Goal: Information Seeking & Learning: Learn about a topic

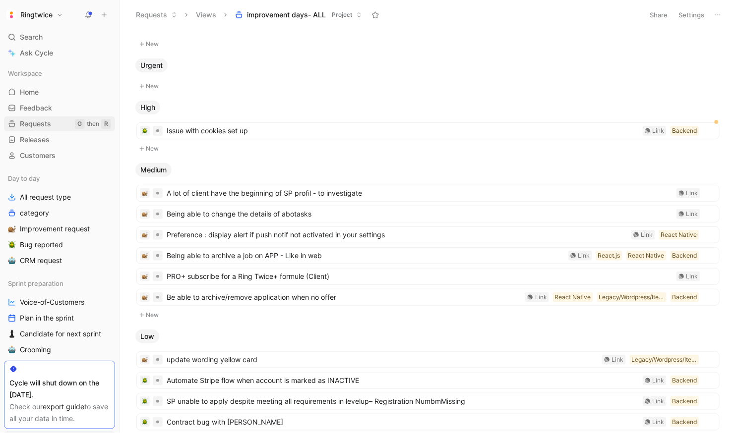
scroll to position [18, 0]
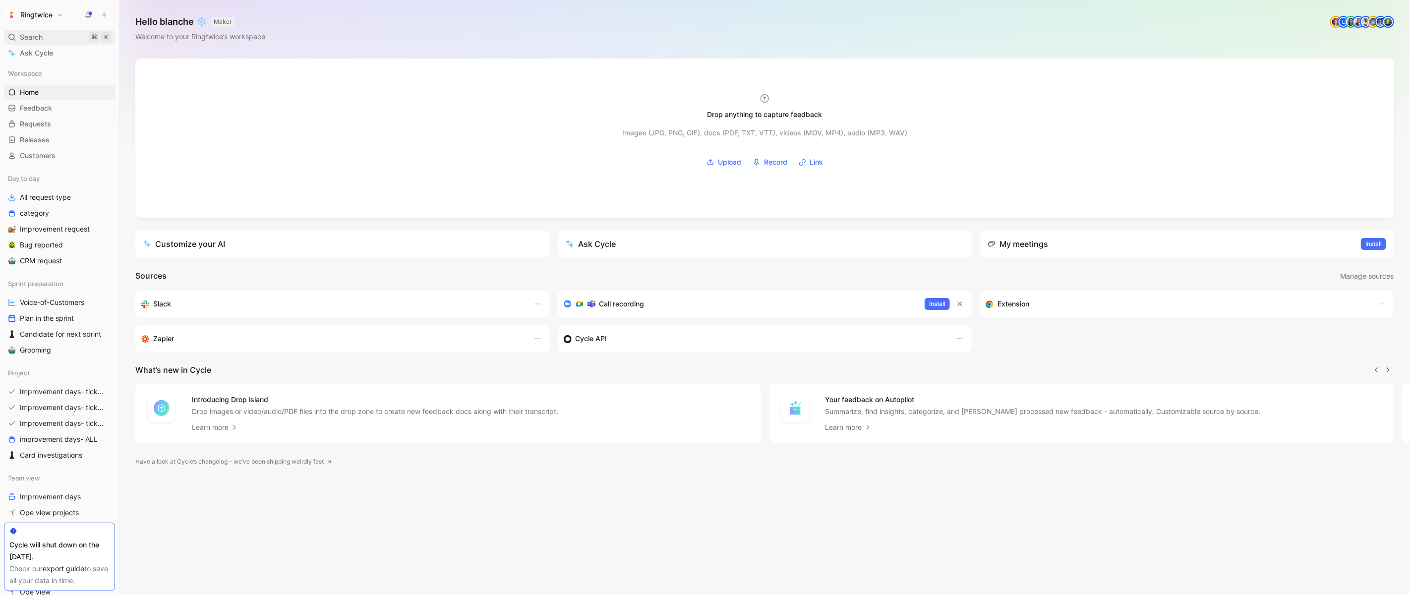
scroll to position [0, 0]
click at [62, 37] on div "Search ⌘ K" at bounding box center [59, 37] width 111 height 15
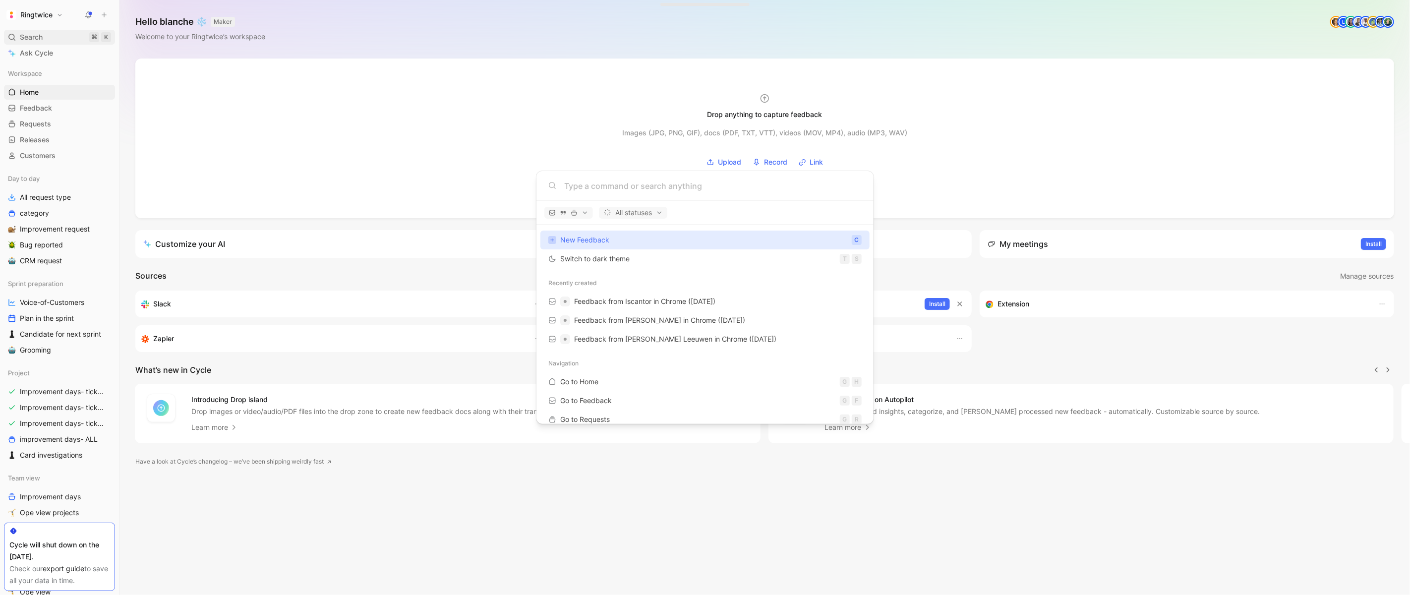
type input "6"
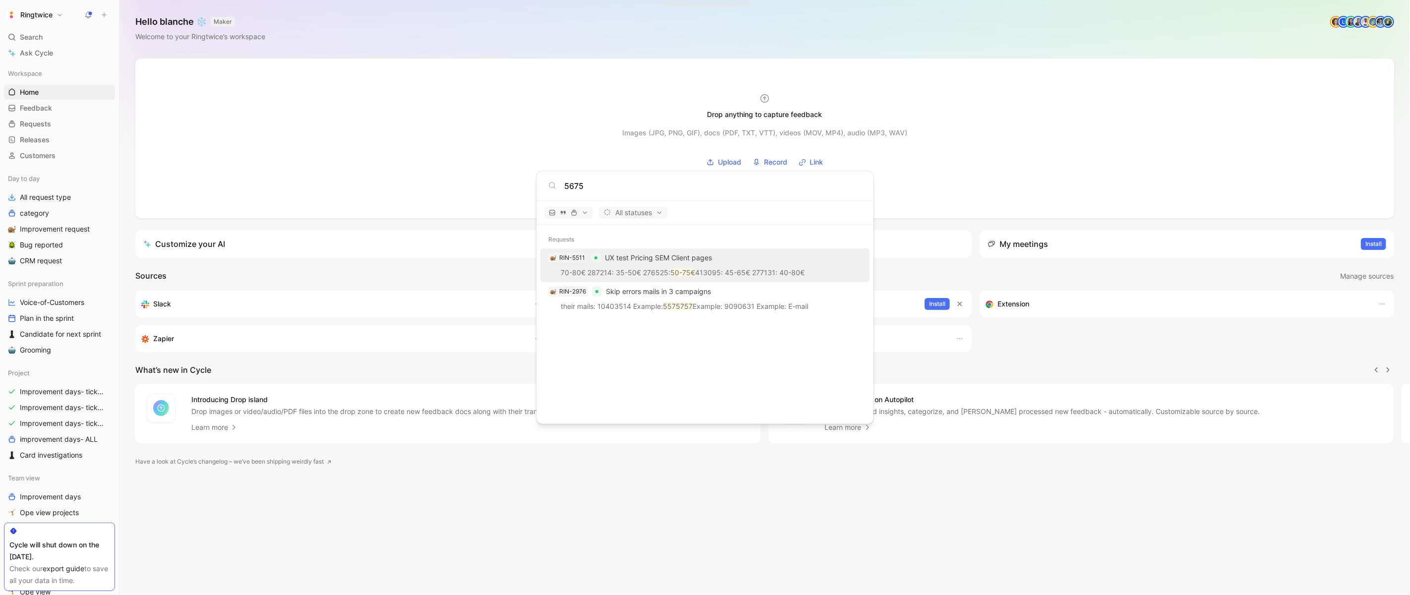
type input "5675"
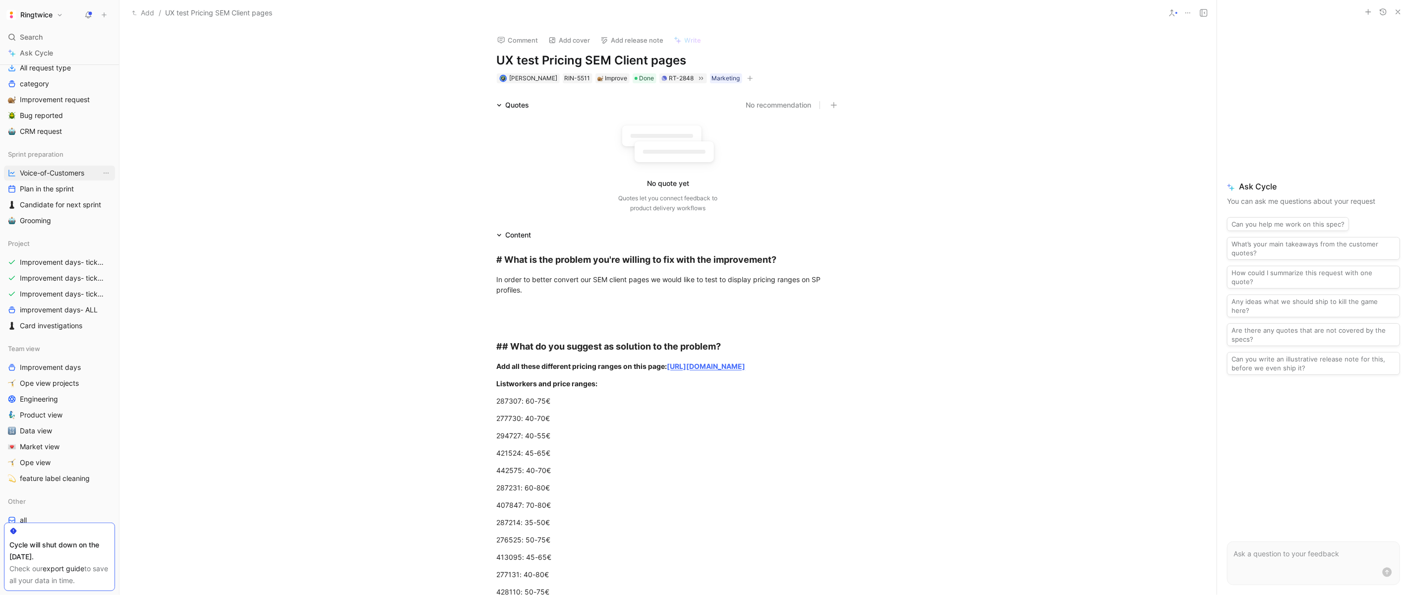
scroll to position [181, 0]
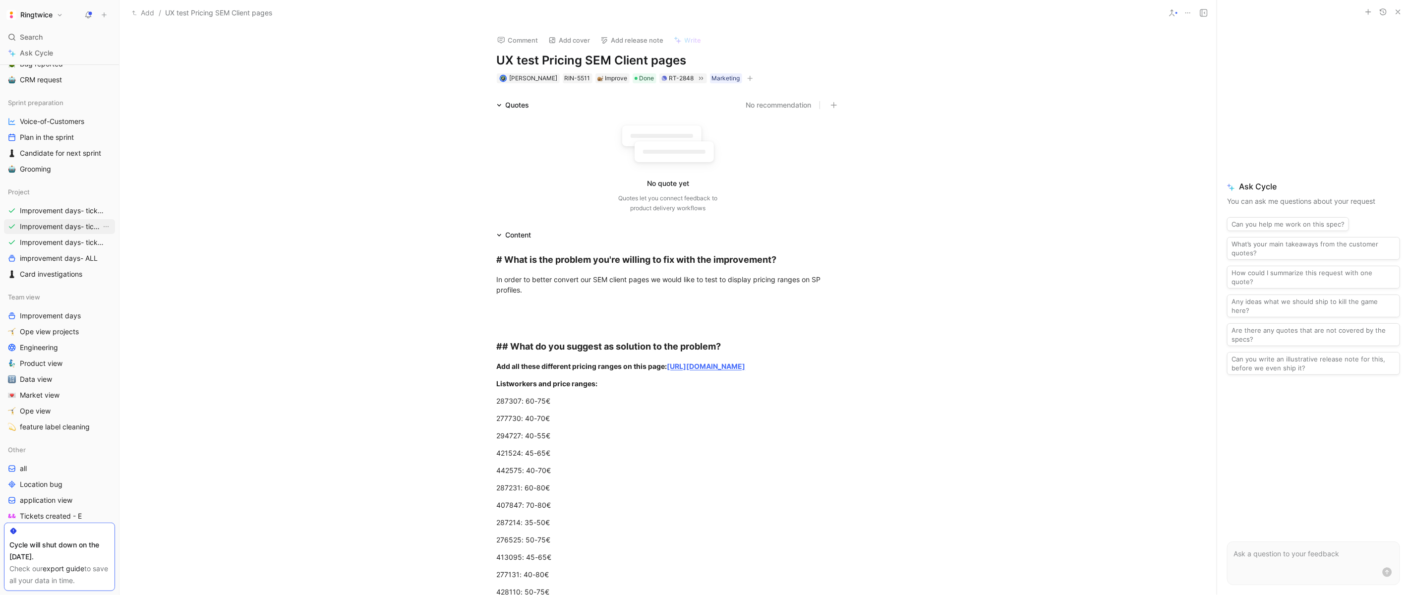
click at [42, 233] on link "Improvement days- tickets ready- backend" at bounding box center [59, 226] width 111 height 15
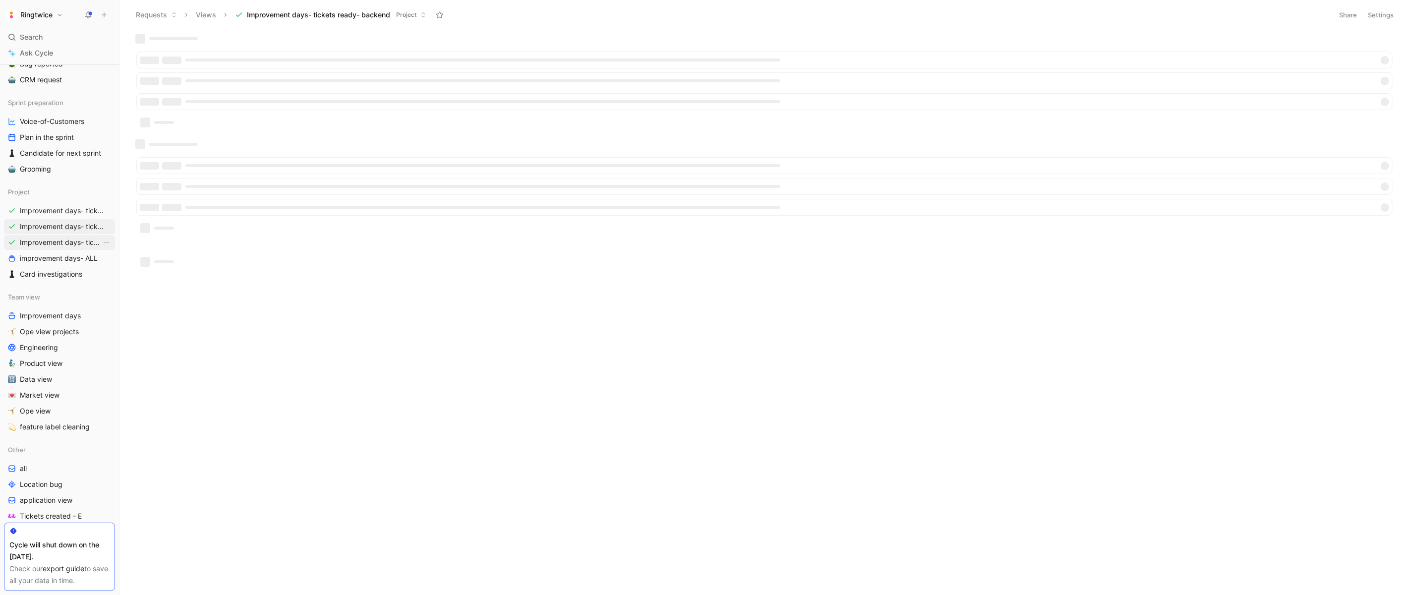
click at [42, 240] on span "Improvement days- tickets ready-legacy" at bounding box center [60, 243] width 81 height 10
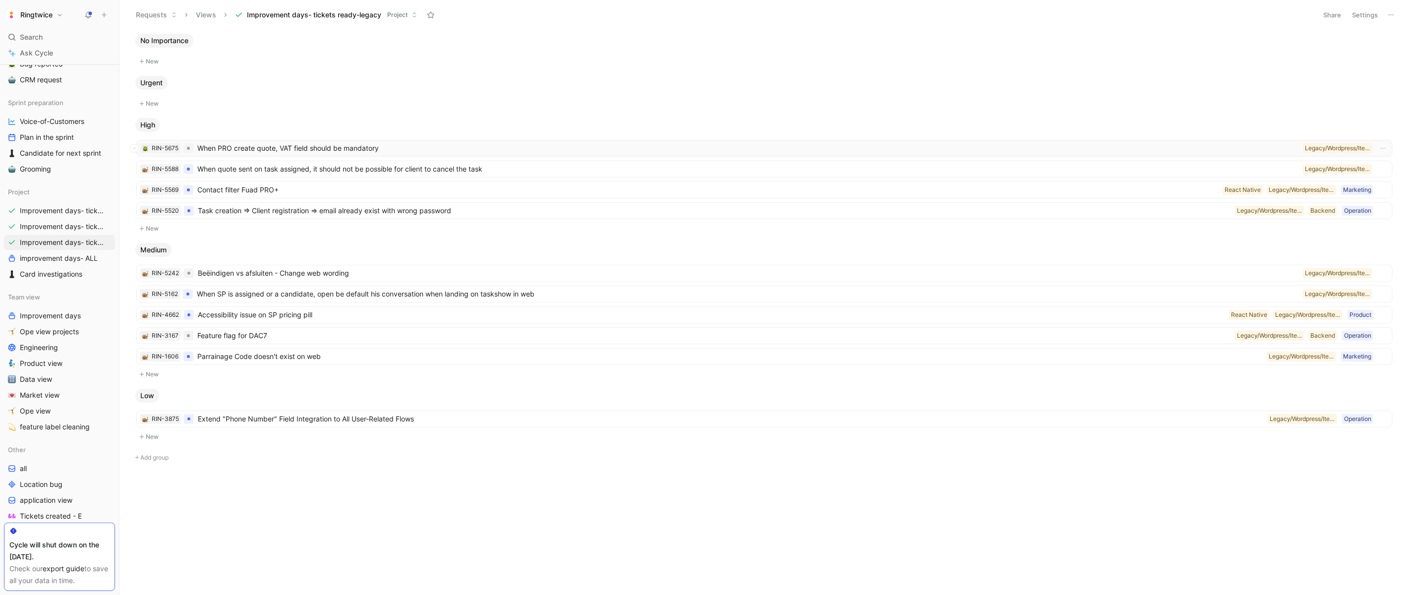
click at [203, 146] on span "When PRO create quote, VAT field should be mandatory" at bounding box center [748, 148] width 1102 height 12
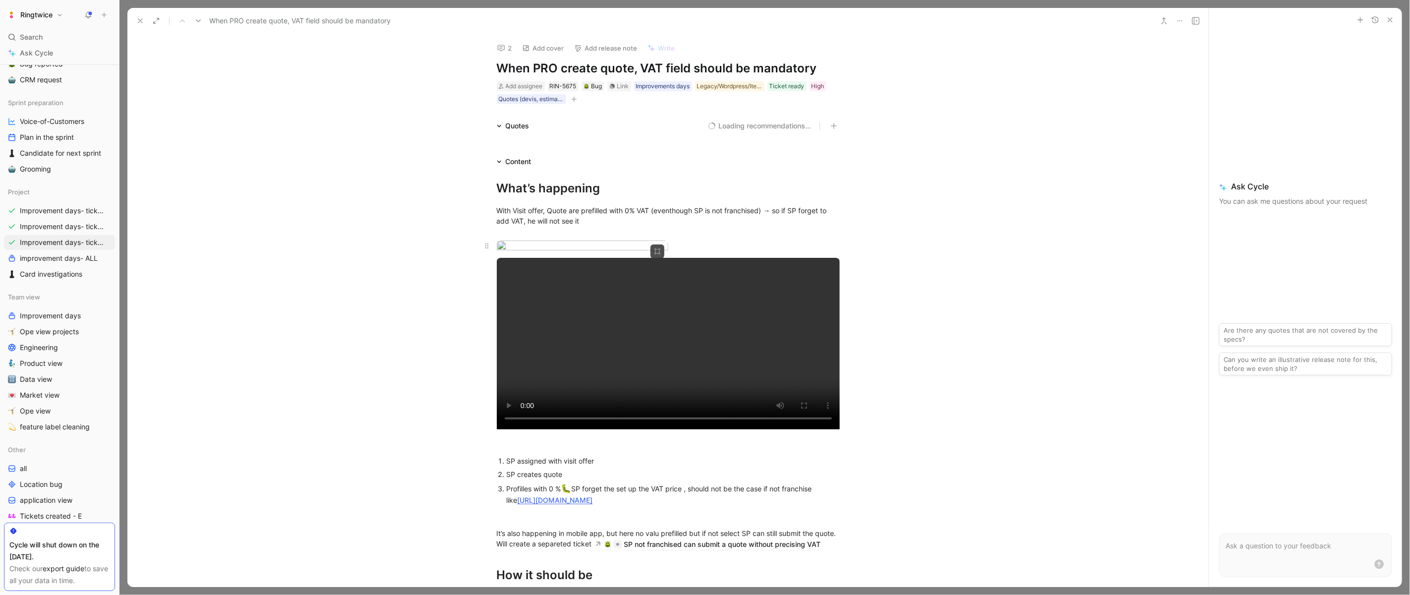
click at [597, 197] on div "What’s happening" at bounding box center [668, 188] width 343 height 18
click at [661, 405] on body "Ringtwice Search ⌘ K Ask Cycle Workspace Home G then H Feedback G then F Reques…" at bounding box center [705, 297] width 1410 height 595
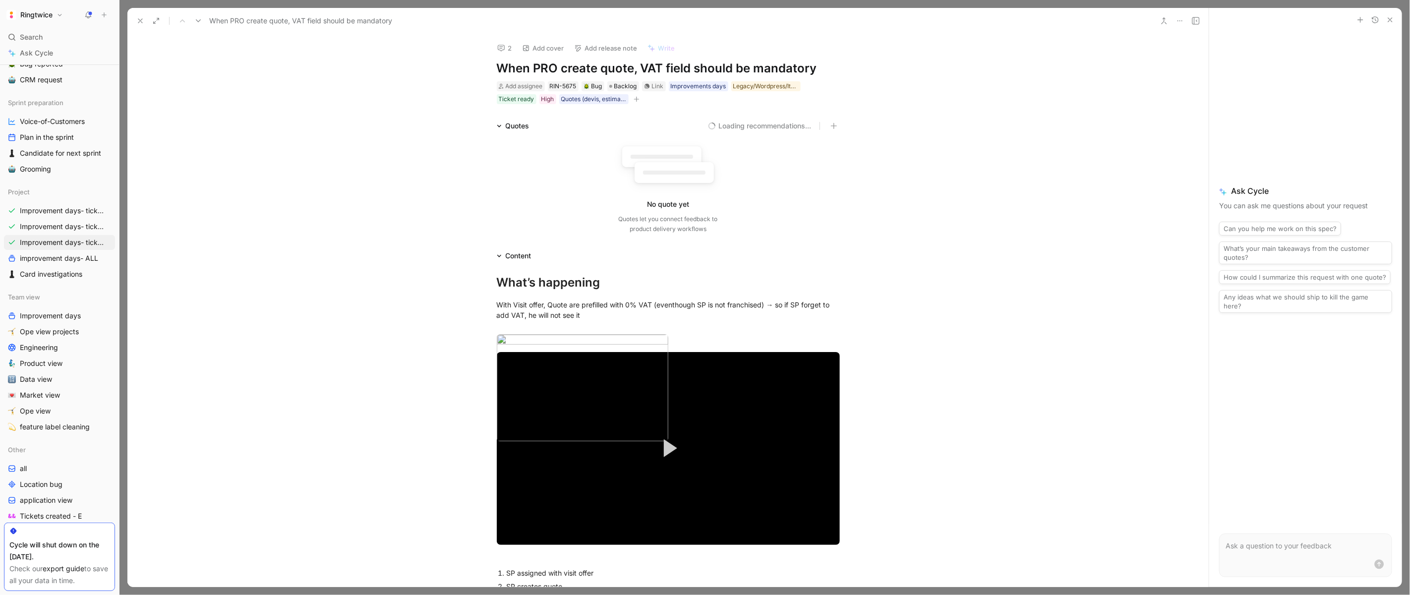
drag, startPoint x: 661, startPoint y: 404, endPoint x: 668, endPoint y: 447, distance: 43.8
click at [668, 447] on div at bounding box center [705, 297] width 1410 height 595
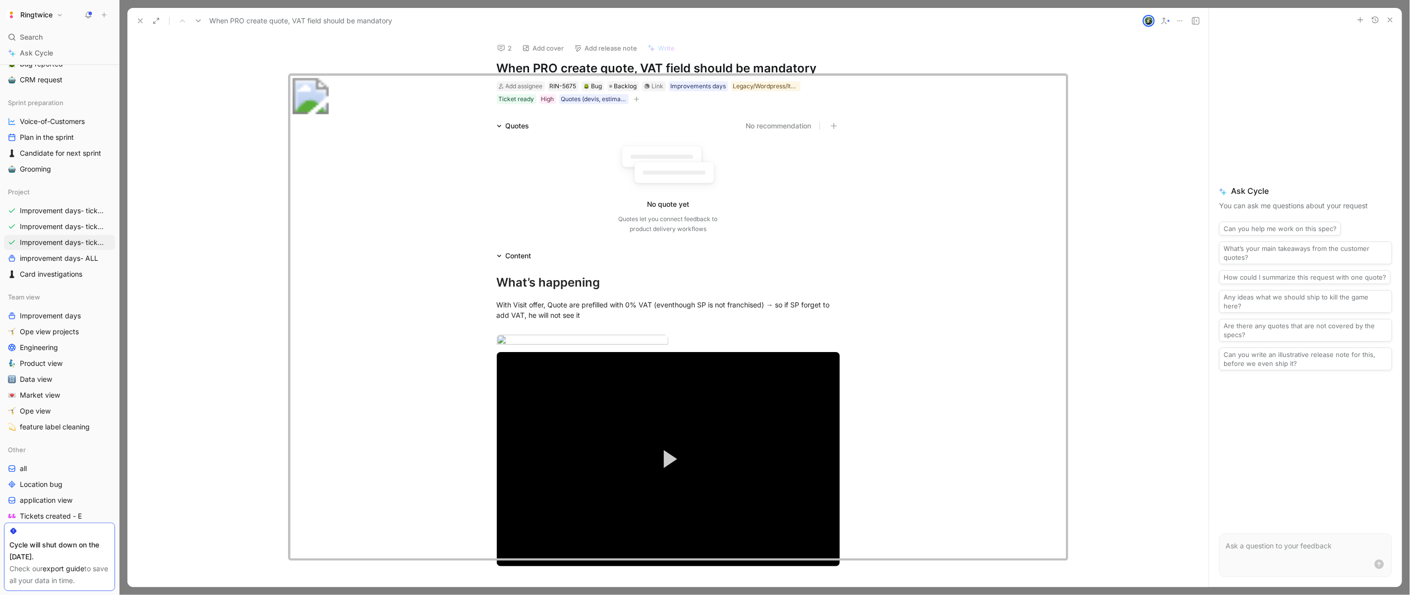
click at [1019, 595] on div at bounding box center [705, 595] width 1410 height 0
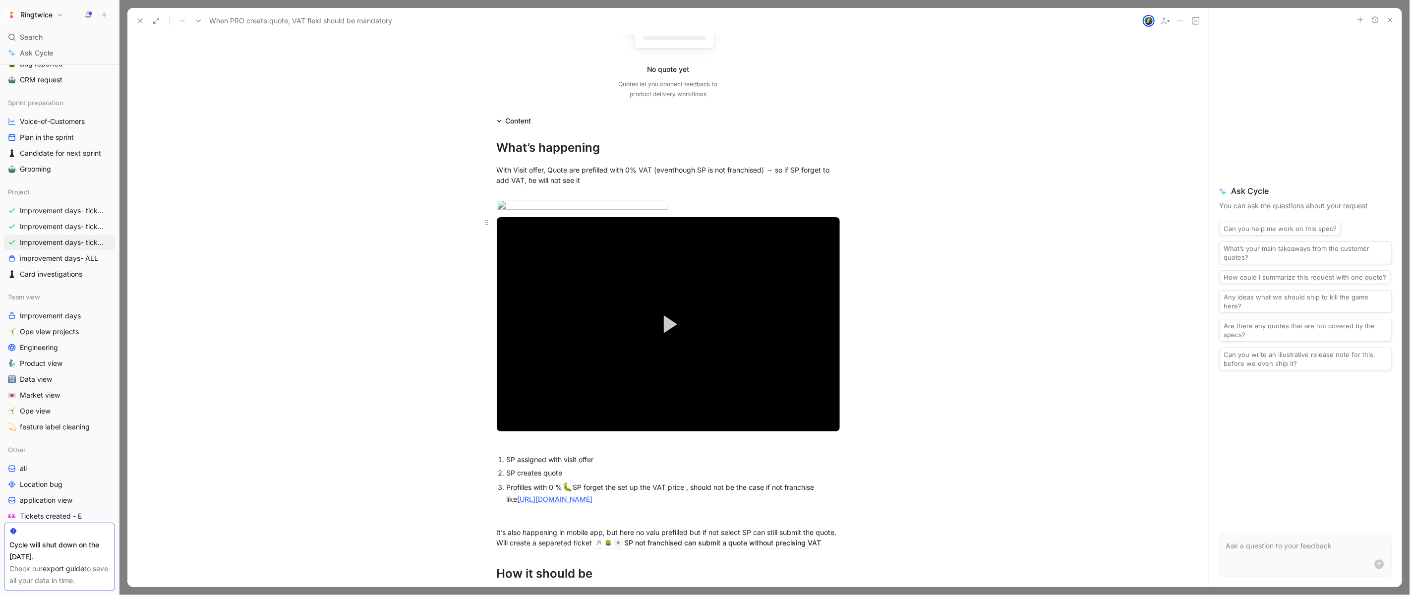
scroll to position [147, 0]
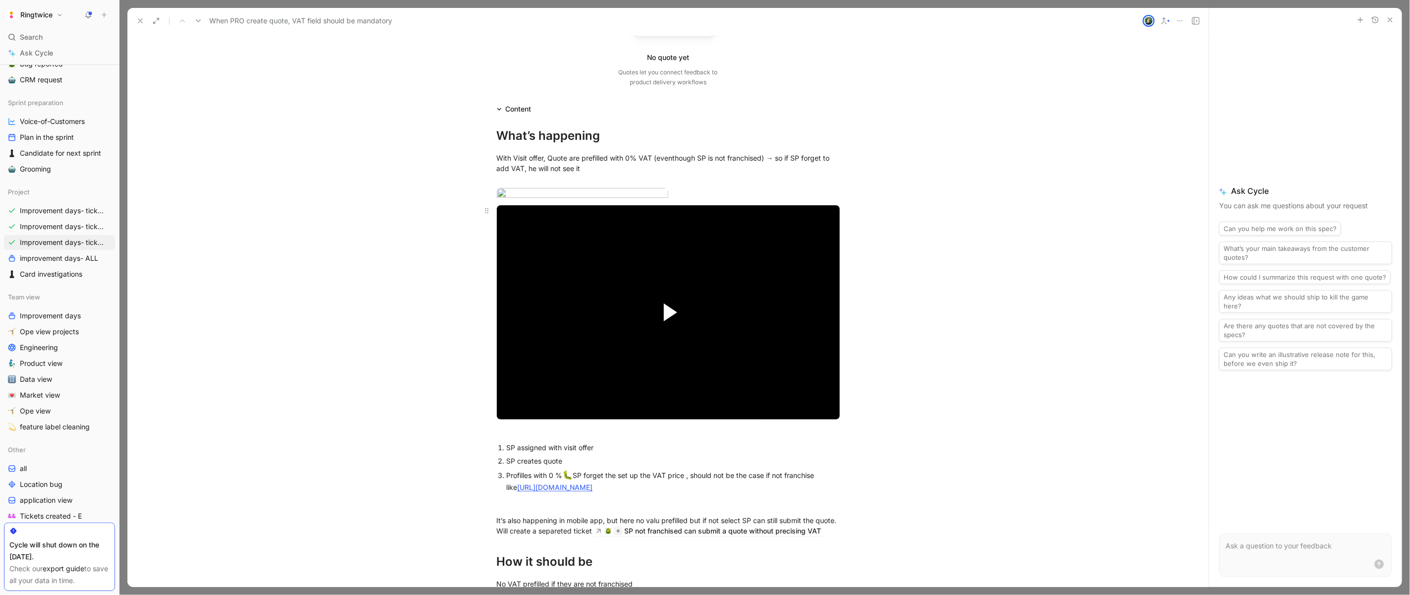
click at [672, 321] on span "Video Player" at bounding box center [670, 312] width 13 height 18
click at [834, 409] on span "Video Player" at bounding box center [831, 409] width 18 height 0
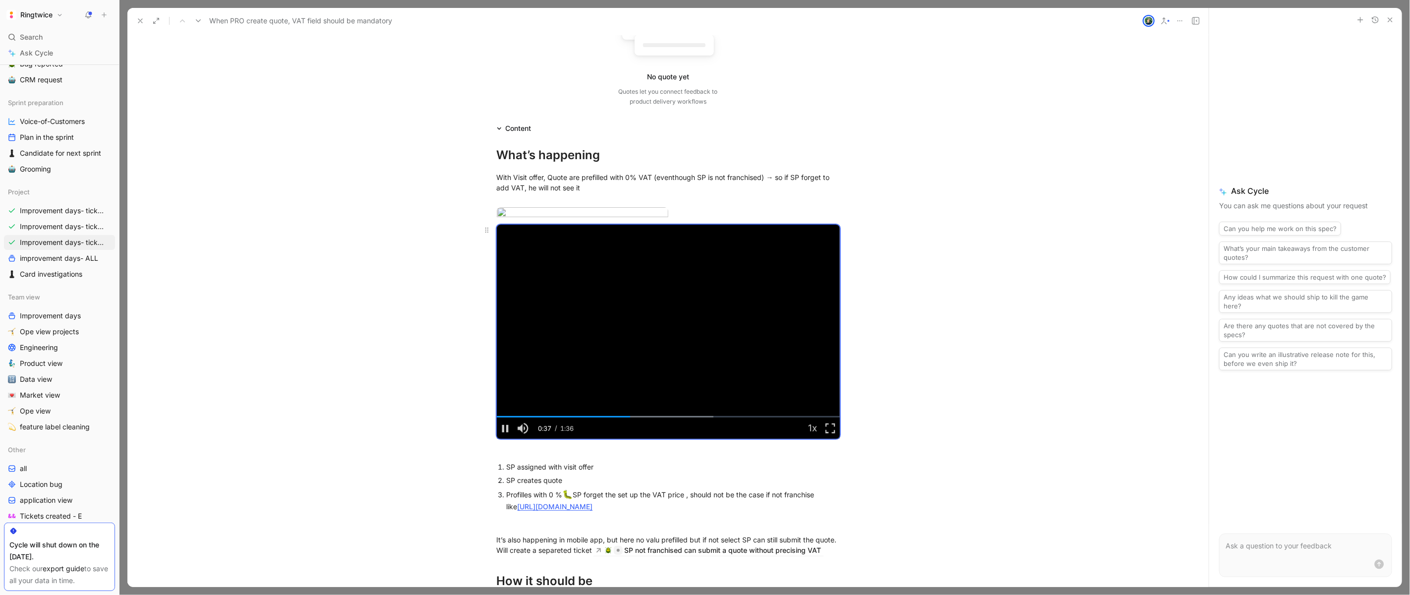
scroll to position [160, 0]
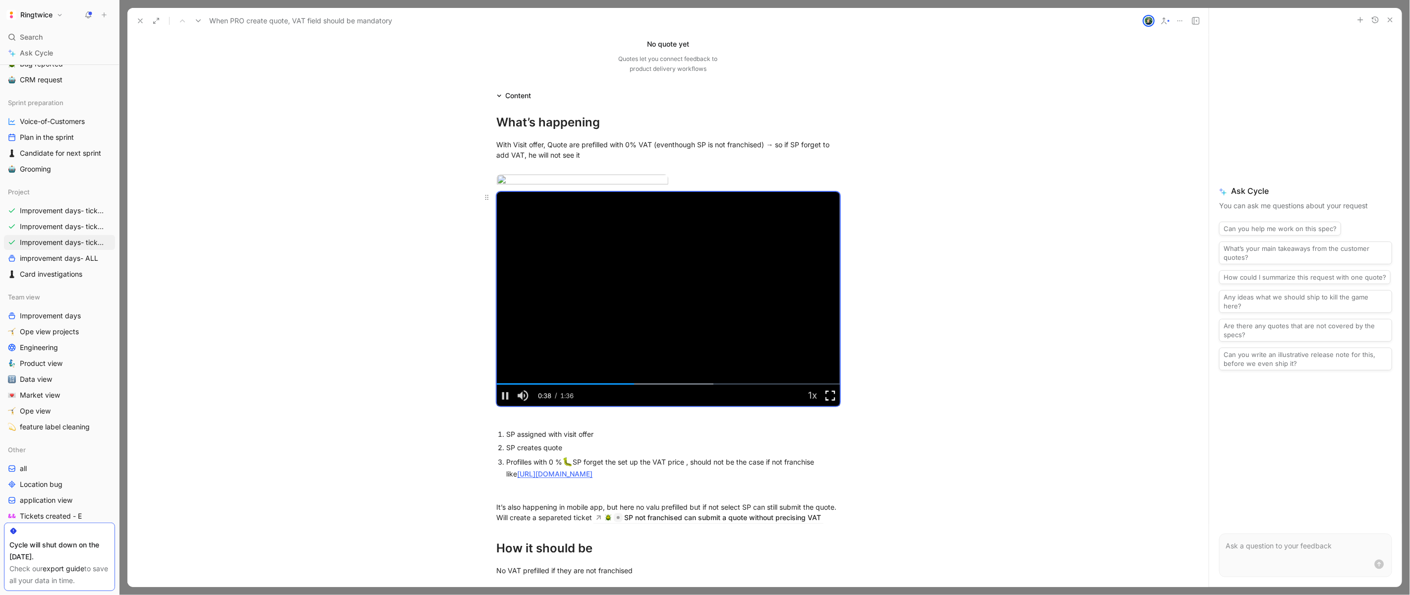
click at [833, 396] on span "Video Player" at bounding box center [831, 396] width 18 height 0
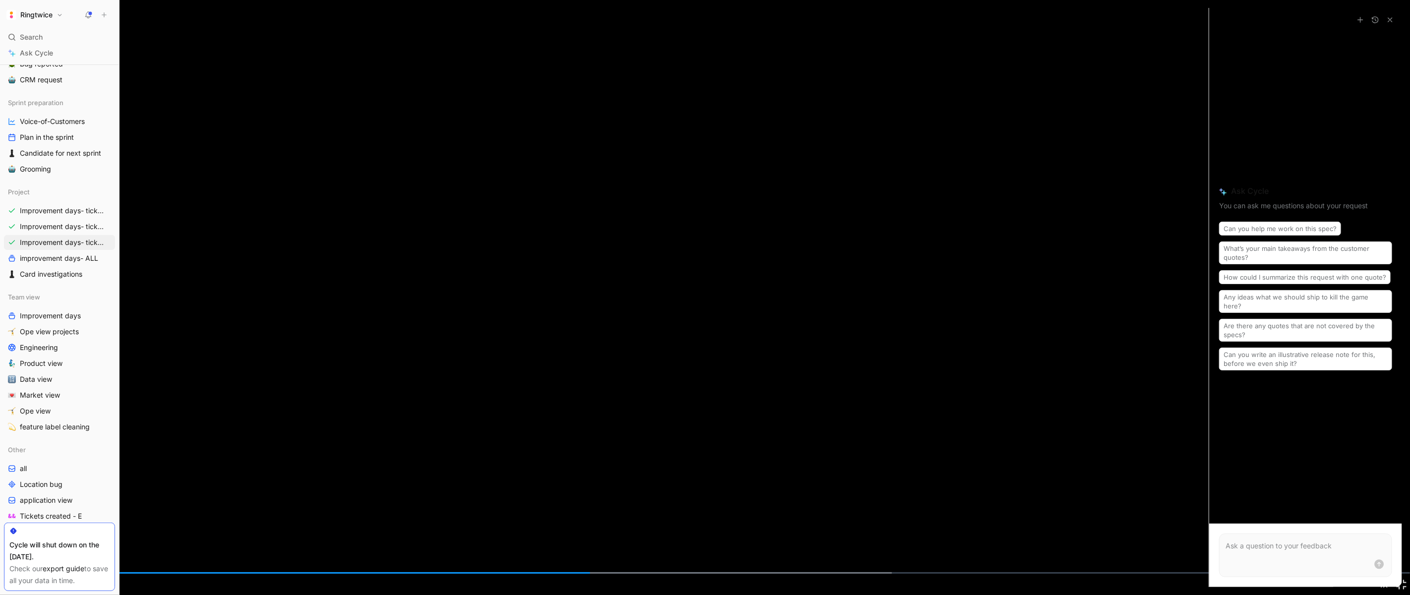
click at [11, 572] on div "Loaded : 63.26% 0:00 0:40" at bounding box center [705, 572] width 1410 height 1
click at [529, 355] on video "Video Player" at bounding box center [705, 297] width 1410 height 595
click at [606, 237] on video "Video Player" at bounding box center [705, 297] width 1410 height 595
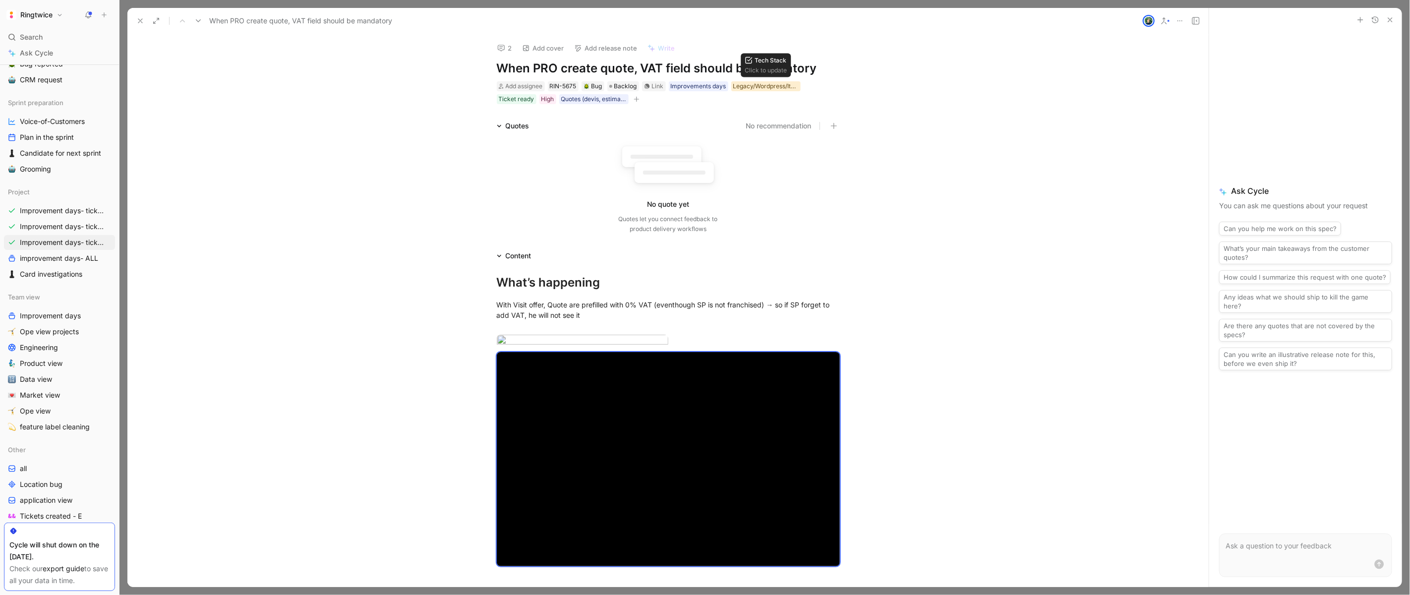
click at [759, 87] on div "Legacy/Wordpress/Iterable" at bounding box center [765, 86] width 65 height 10
click at [705, 88] on div "Improvements days" at bounding box center [699, 86] width 56 height 10
click at [664, 103] on icon at bounding box center [664, 105] width 6 height 6
click at [660, 99] on input "Improvements days" at bounding box center [660, 99] width 0 height 0
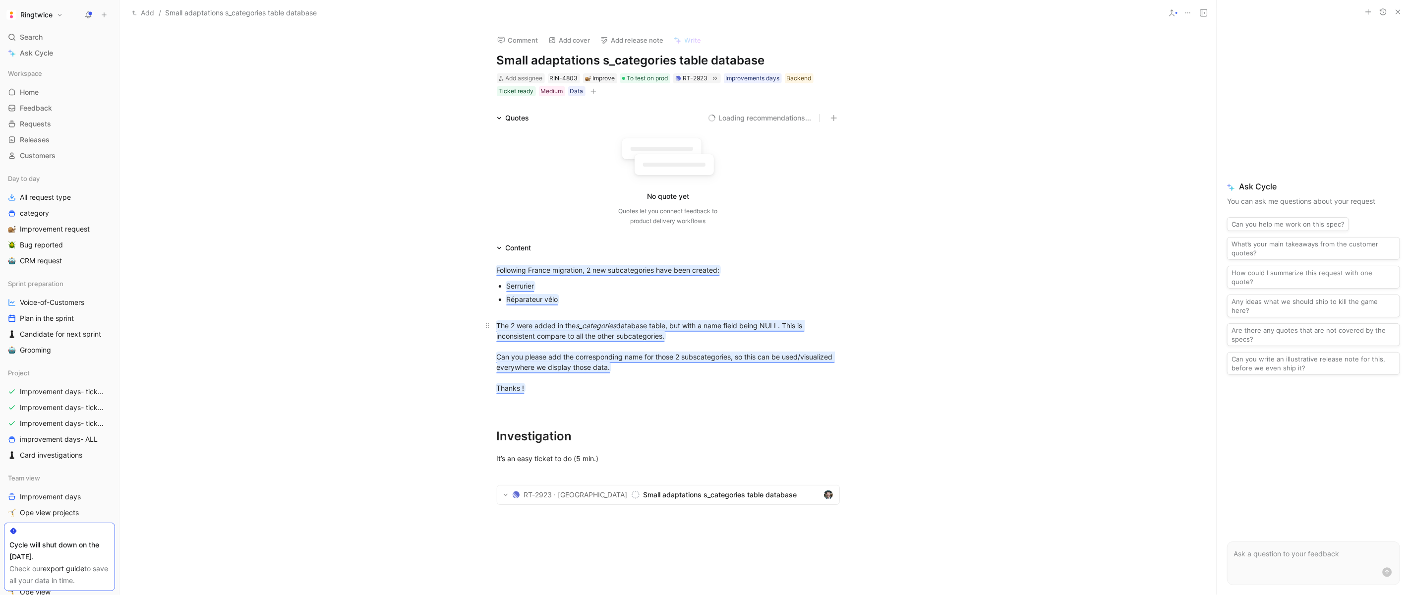
click at [585, 353] on mark "Can you please add the corresponding name for those 2 subscategories, so this c…" at bounding box center [666, 362] width 338 height 19
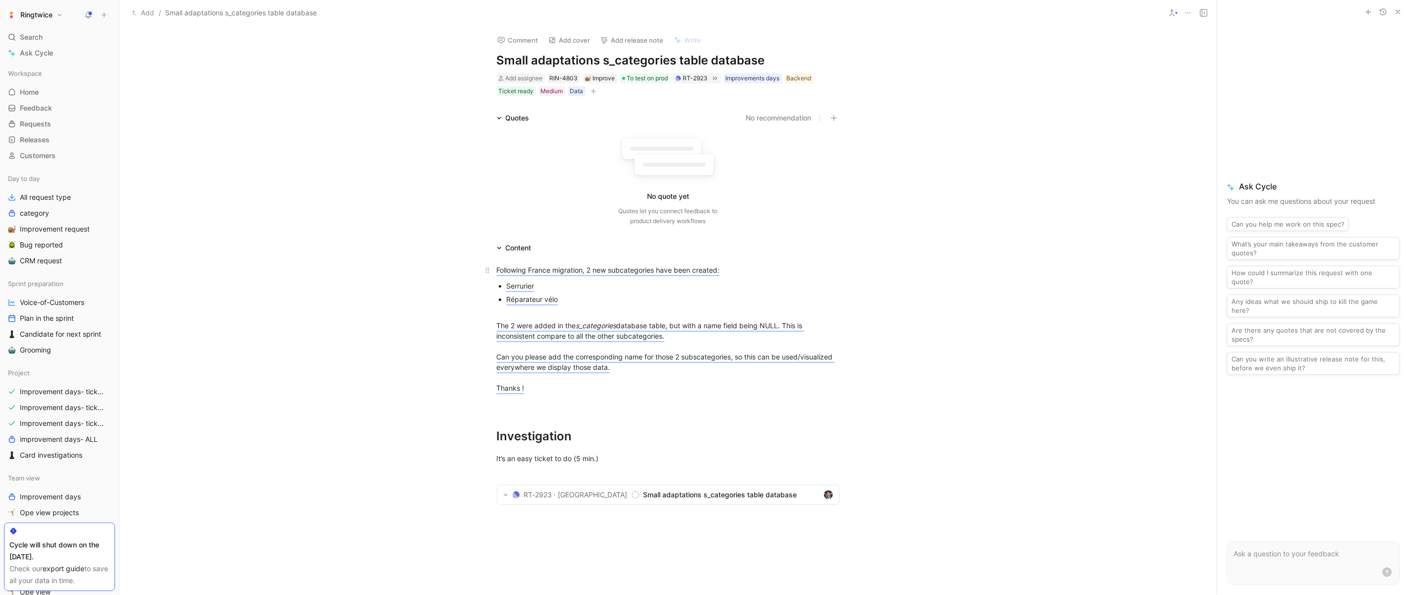
click at [513, 263] on p "Following France migration, 2 new subcategories have been created:" at bounding box center [668, 270] width 381 height 16
click at [570, 91] on div "Data" at bounding box center [576, 91] width 13 height 10
click at [683, 53] on h1 "Small adaptations s_categories table database" at bounding box center [668, 61] width 343 height 16
click at [618, 61] on h1 "Small adaptations s_categories table database" at bounding box center [668, 61] width 343 height 16
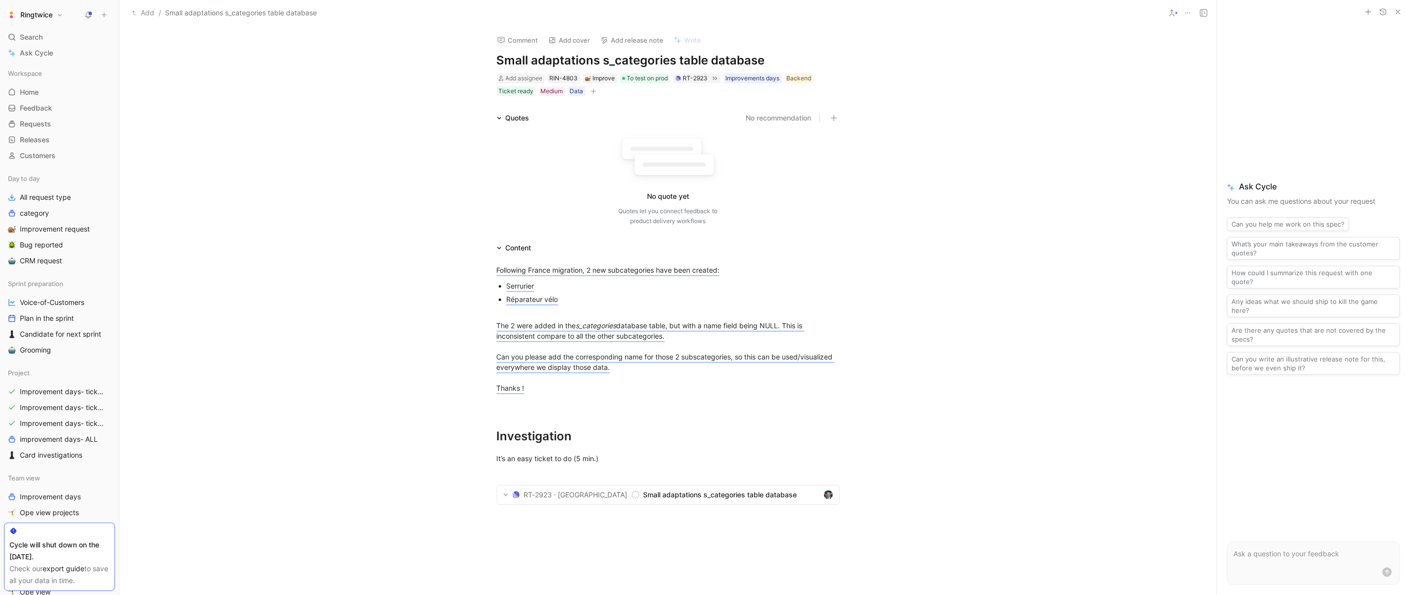
click at [618, 61] on h1 "Small adaptations s_categories table database" at bounding box center [668, 61] width 343 height 16
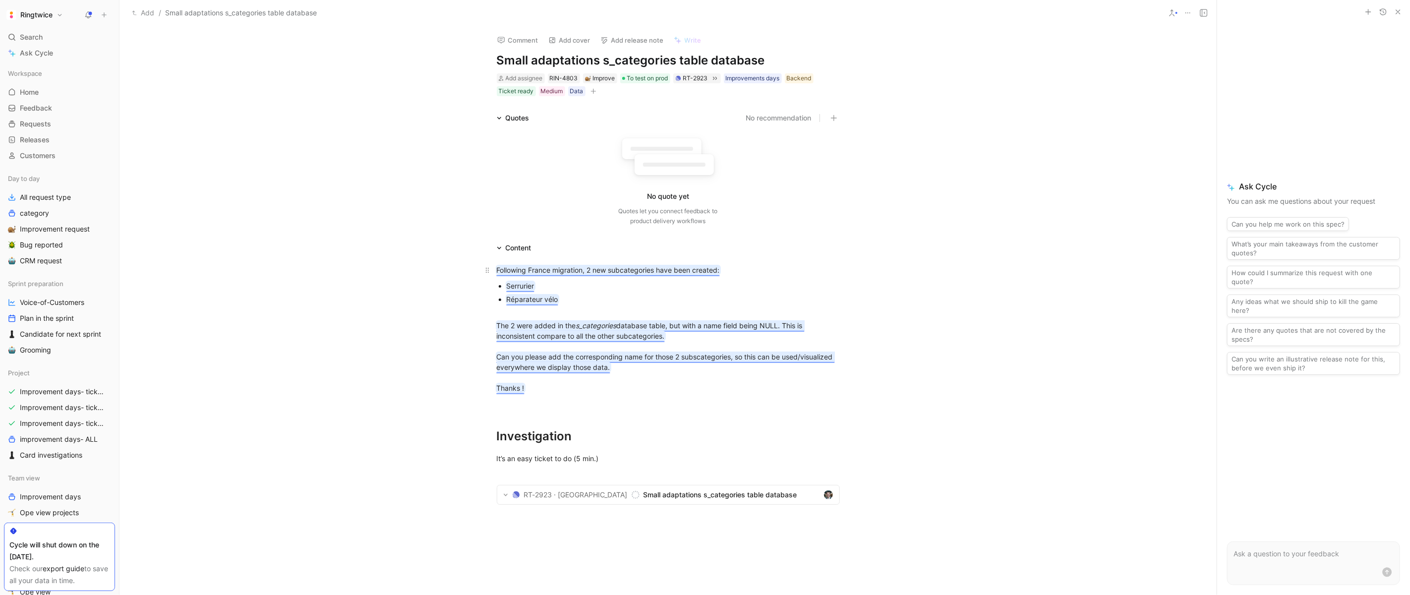
click at [521, 267] on mark "Following France migration, 2 new subcategories have been created:" at bounding box center [608, 270] width 223 height 8
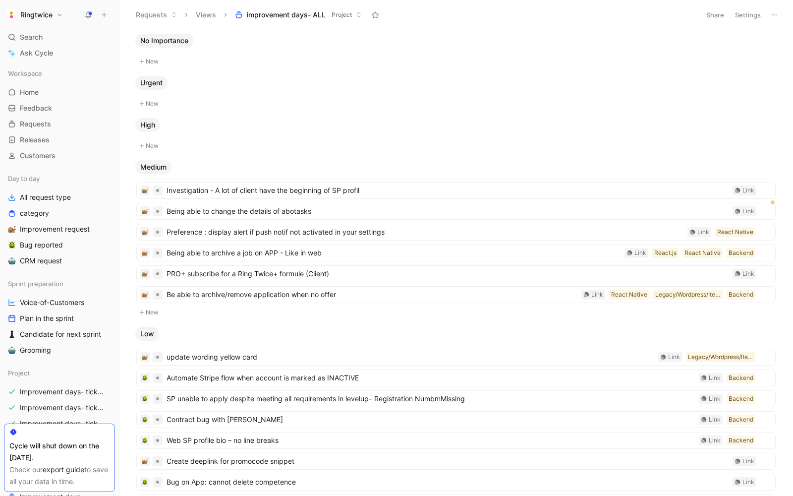
scroll to position [18, 0]
